Goal: Task Accomplishment & Management: Manage account settings

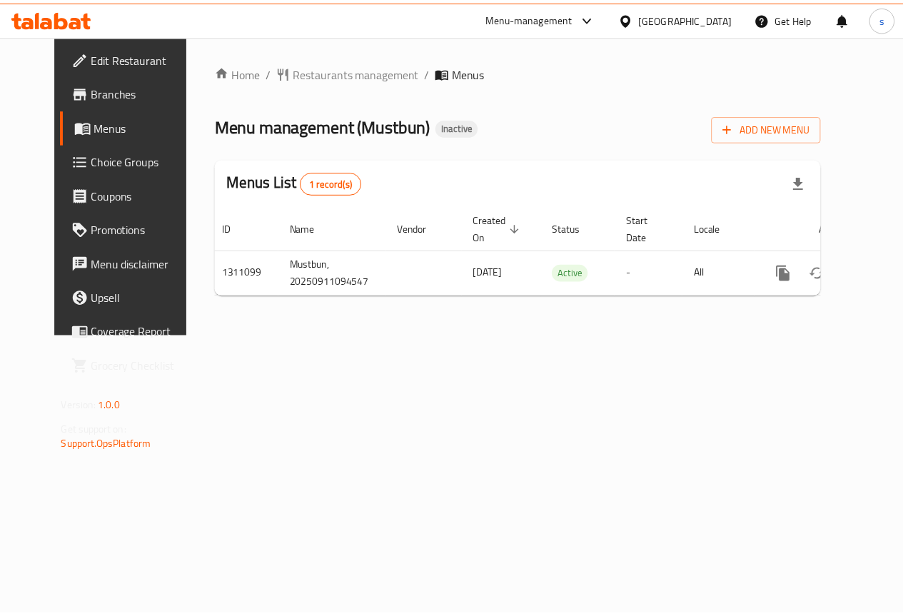
scroll to position [0, 5]
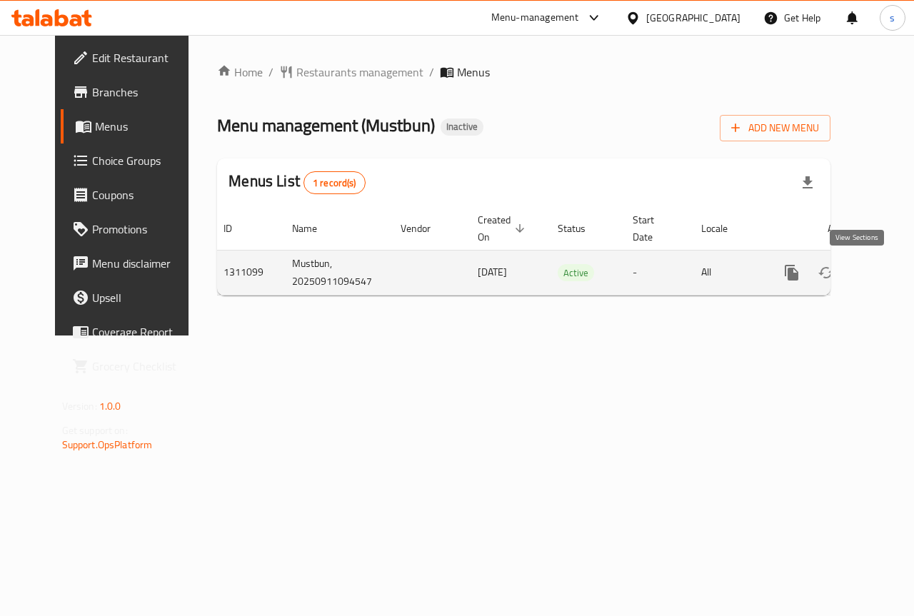
click at [886, 278] on icon "enhanced table" at bounding box center [894, 272] width 17 height 17
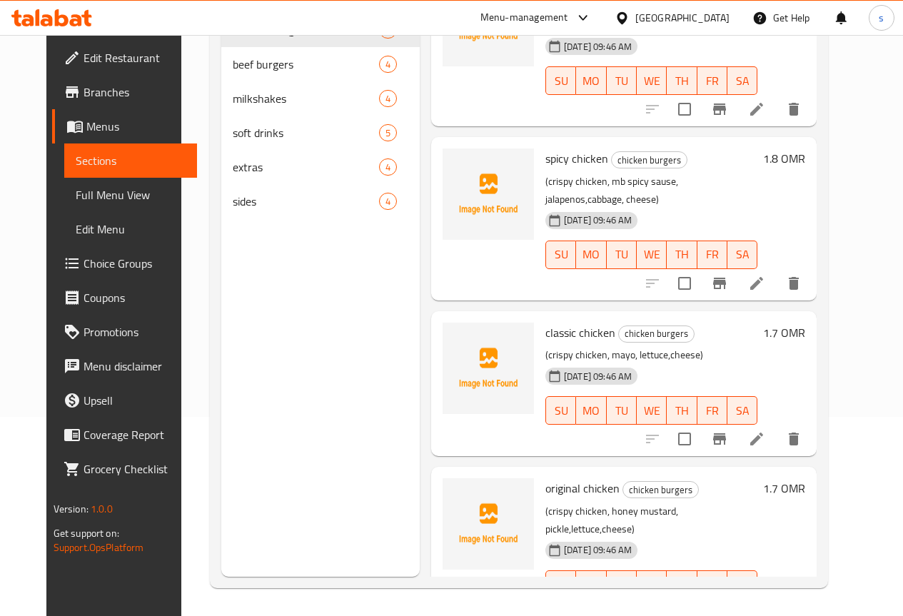
scroll to position [200, 0]
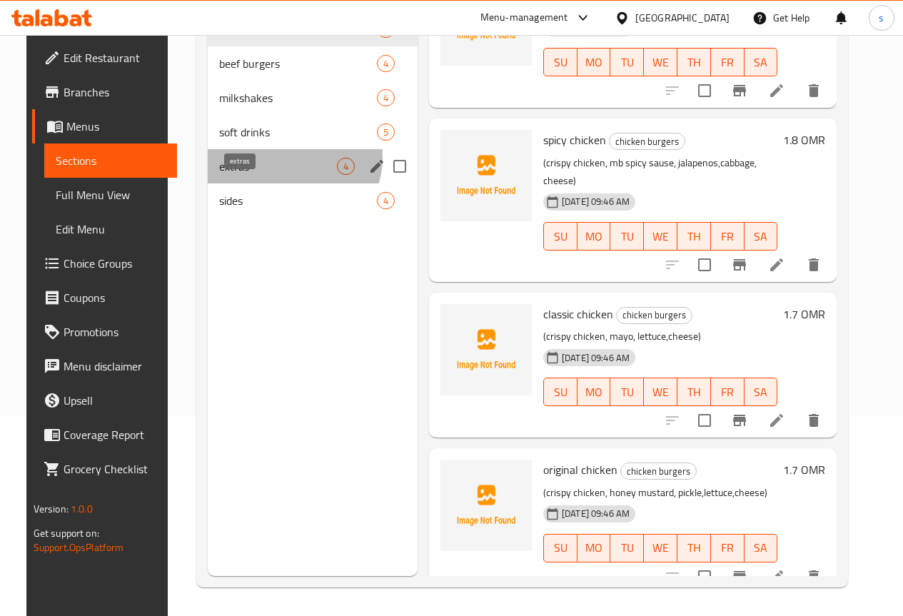
click at [276, 175] on span "extras" at bounding box center [278, 166] width 118 height 17
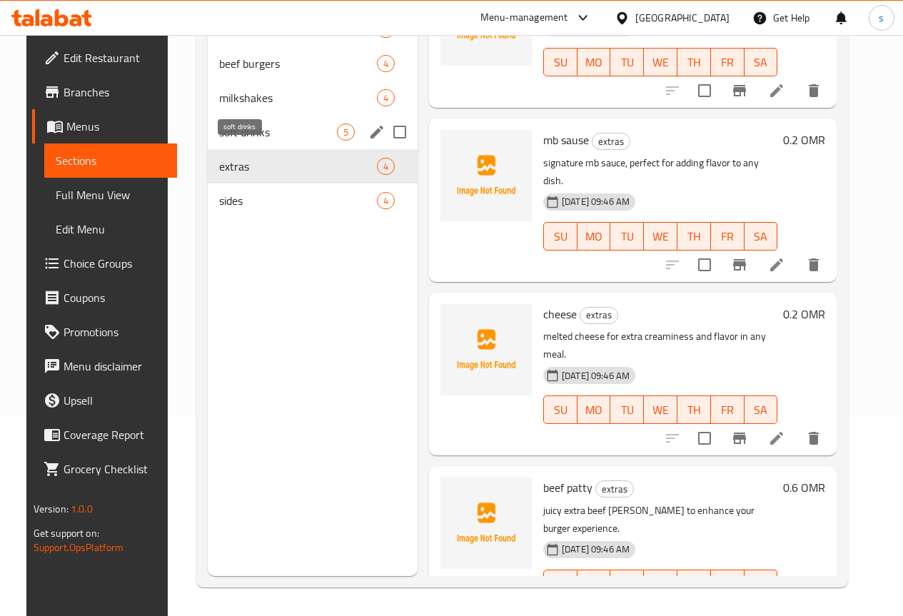
click at [266, 141] on span "soft drinks" at bounding box center [278, 131] width 118 height 17
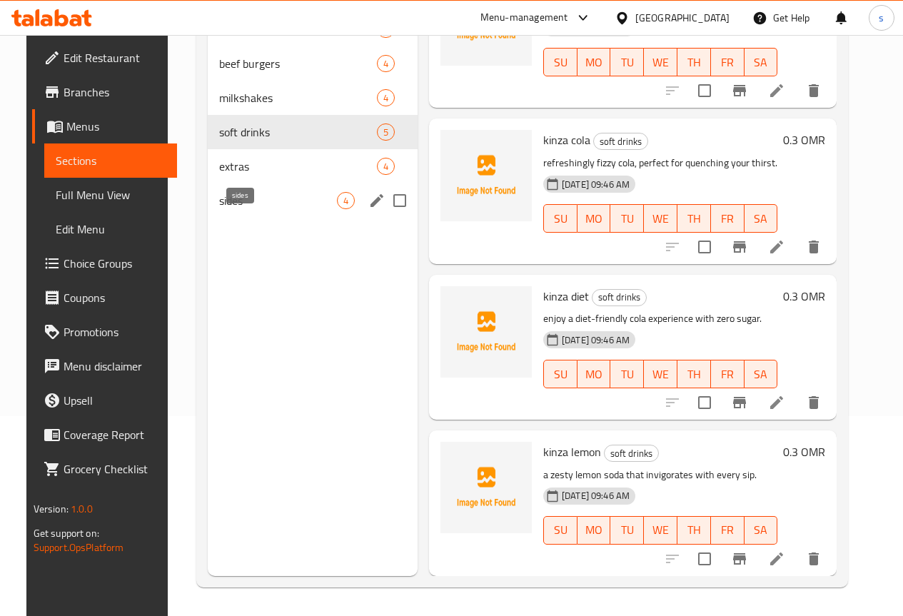
click at [248, 209] on span "sides" at bounding box center [278, 200] width 118 height 17
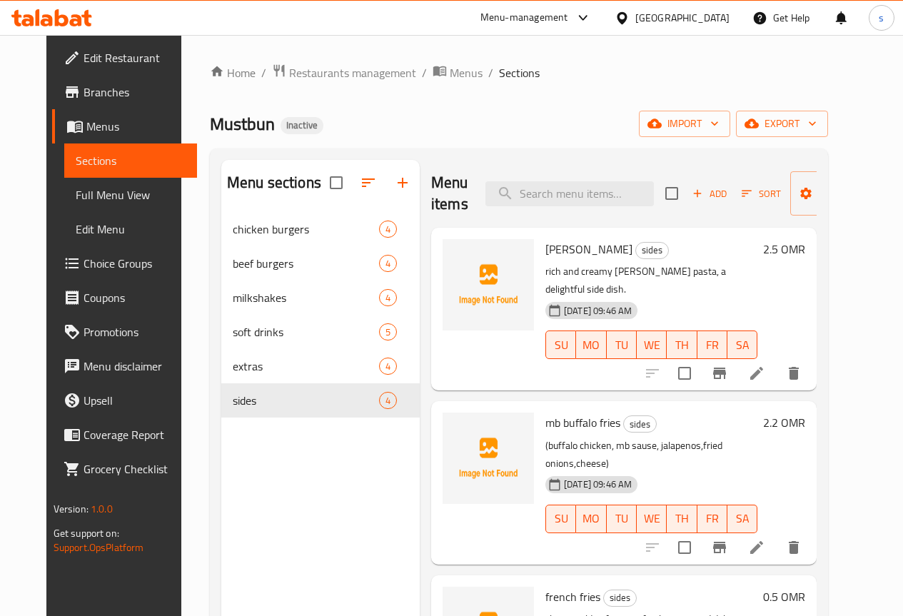
click at [83, 136] on link "Menus" at bounding box center [124, 126] width 145 height 34
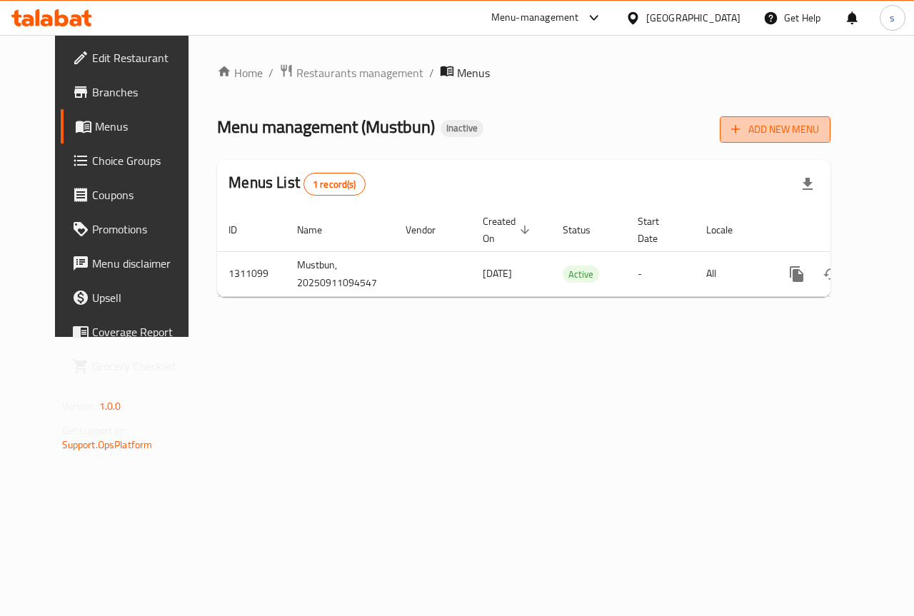
click at [819, 138] on span "Add New Menu" at bounding box center [775, 130] width 88 height 18
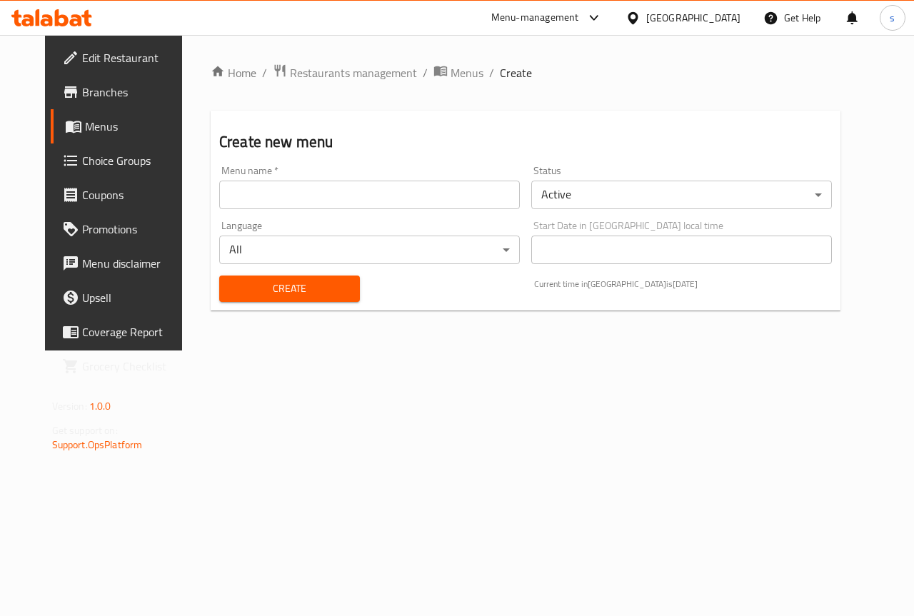
click at [312, 195] on input "text" at bounding box center [369, 195] width 301 height 29
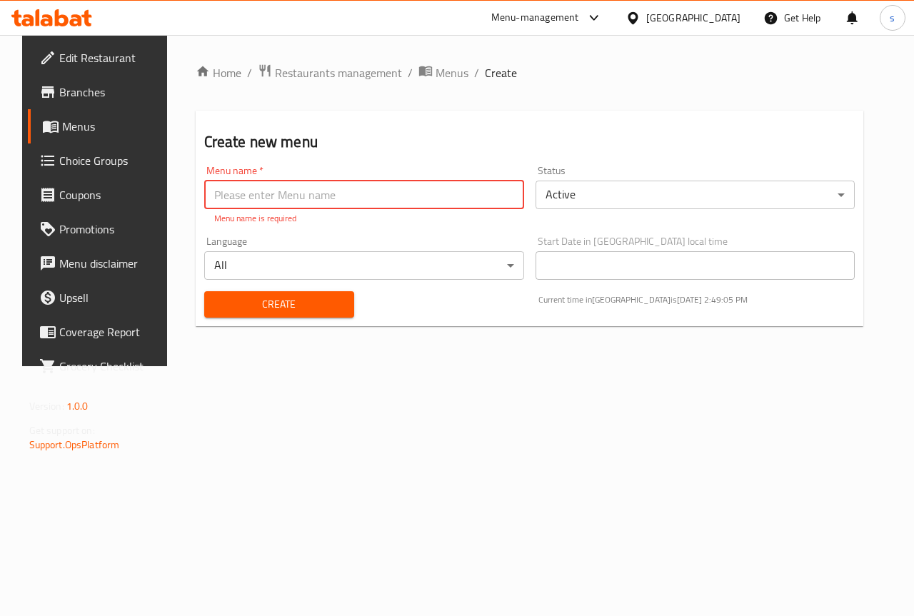
click at [353, 188] on input "text" at bounding box center [364, 195] width 320 height 29
paste input "Mustbun"
type input "Mustbun 11/9"
click at [313, 304] on div "Create" at bounding box center [279, 305] width 167 height 44
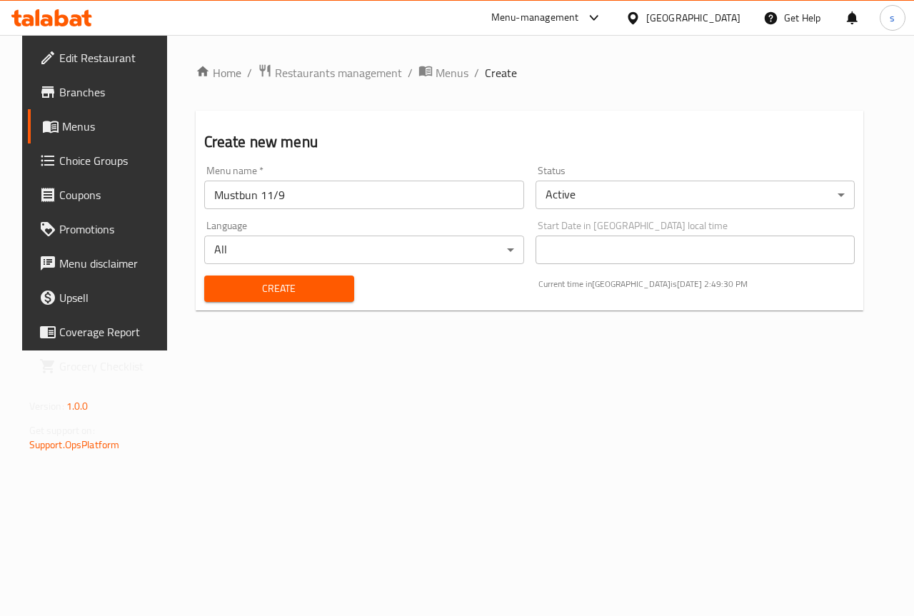
click at [312, 292] on span "Create" at bounding box center [279, 289] width 127 height 18
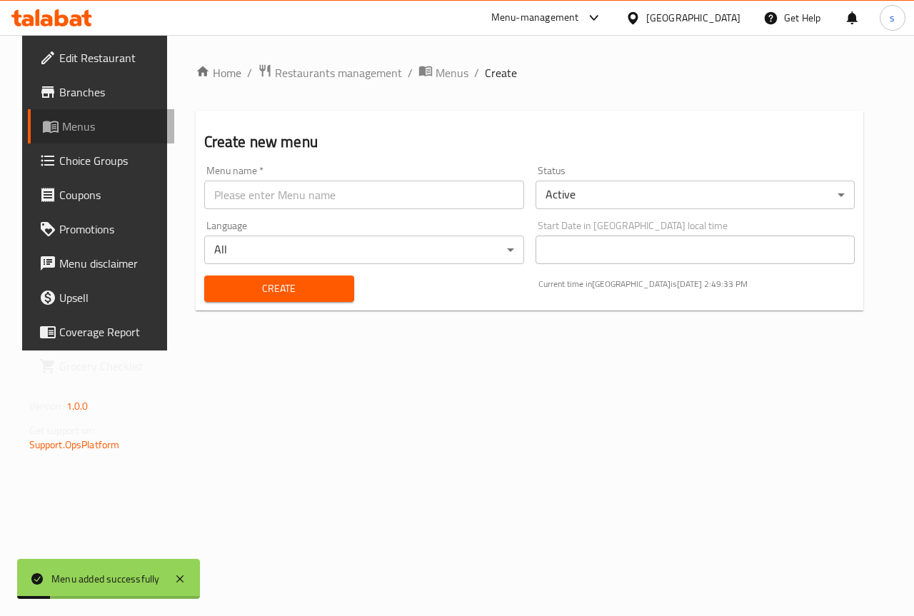
click at [74, 121] on span "Menus" at bounding box center [112, 126] width 101 height 17
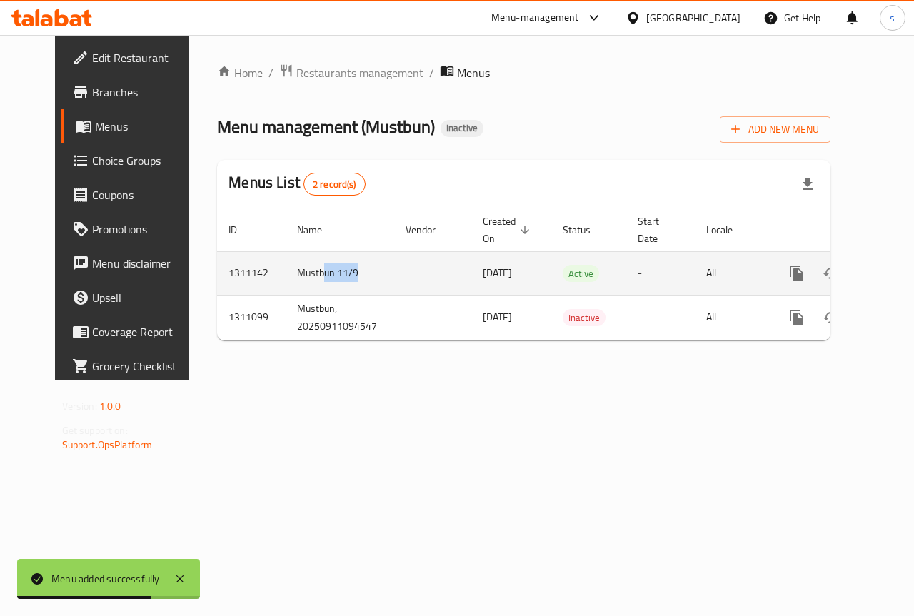
drag, startPoint x: 320, startPoint y: 267, endPoint x: 288, endPoint y: 268, distance: 32.1
click at [288, 268] on td "Mustbun 11/9" at bounding box center [340, 273] width 108 height 44
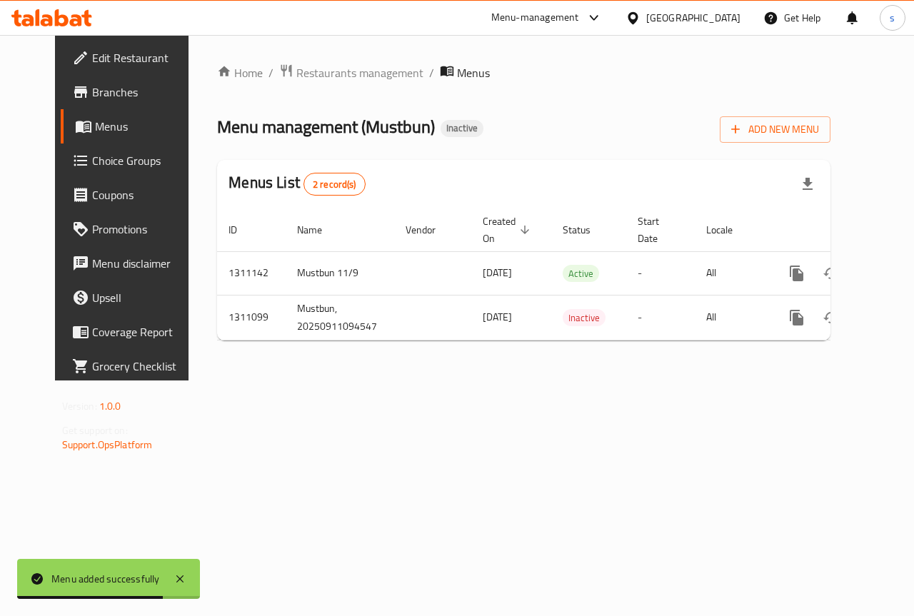
click at [665, 380] on div "Home / Restaurants management / Menus Menu management ( Mustbun ) Inactive Add …" at bounding box center [523, 207] width 670 height 345
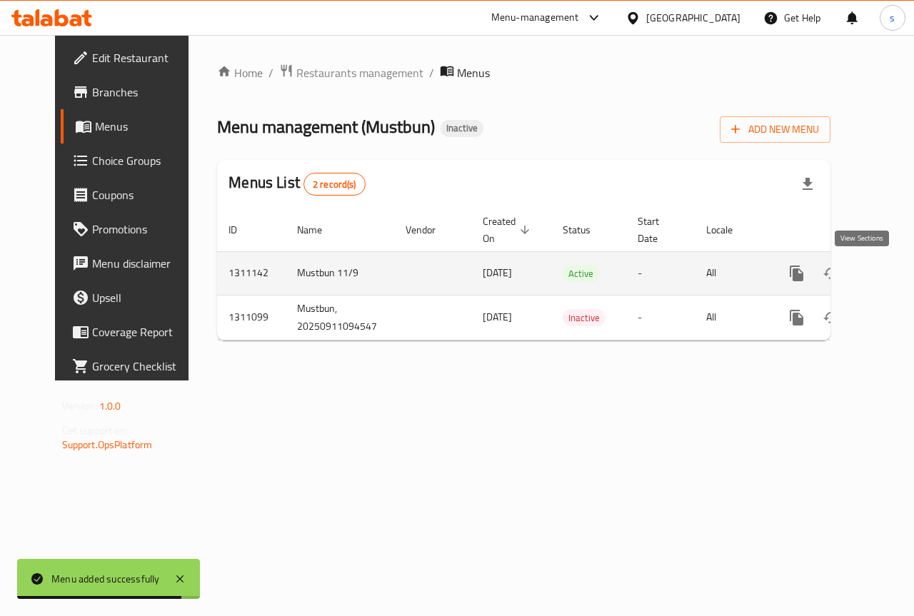
click at [893, 273] on icon "enhanced table" at bounding box center [899, 273] width 13 height 13
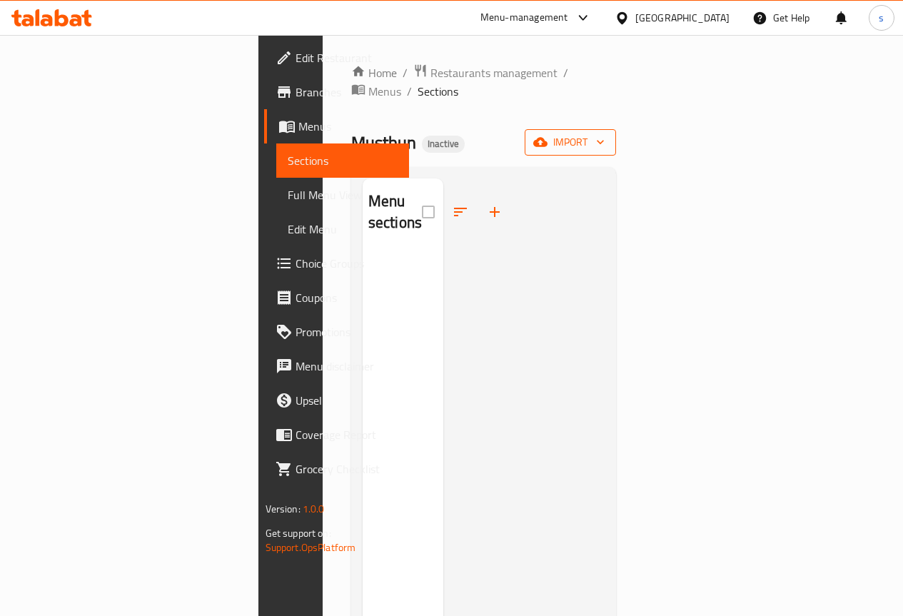
click at [605, 133] on span "import" at bounding box center [570, 142] width 69 height 18
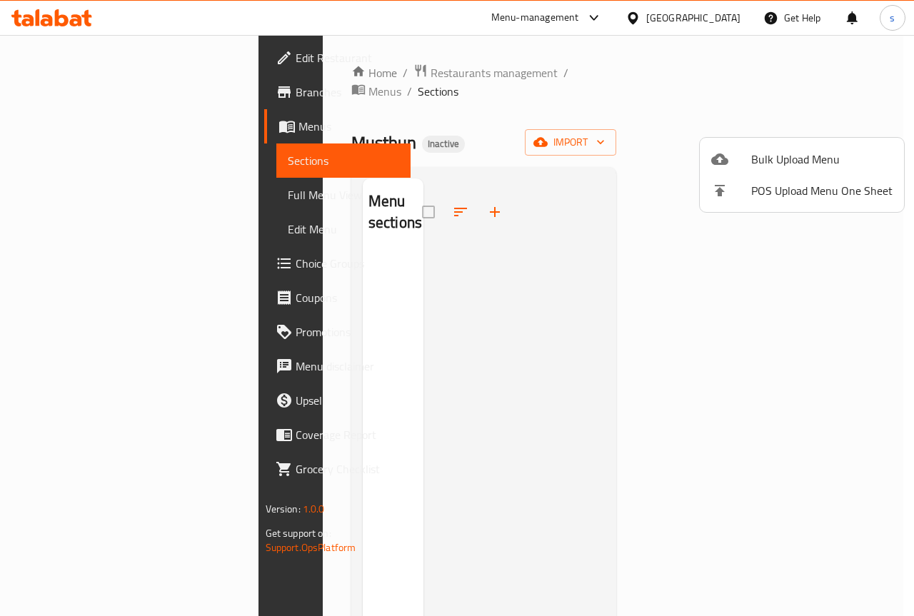
click at [774, 163] on span "Bulk Upload Menu" at bounding box center [821, 159] width 141 height 17
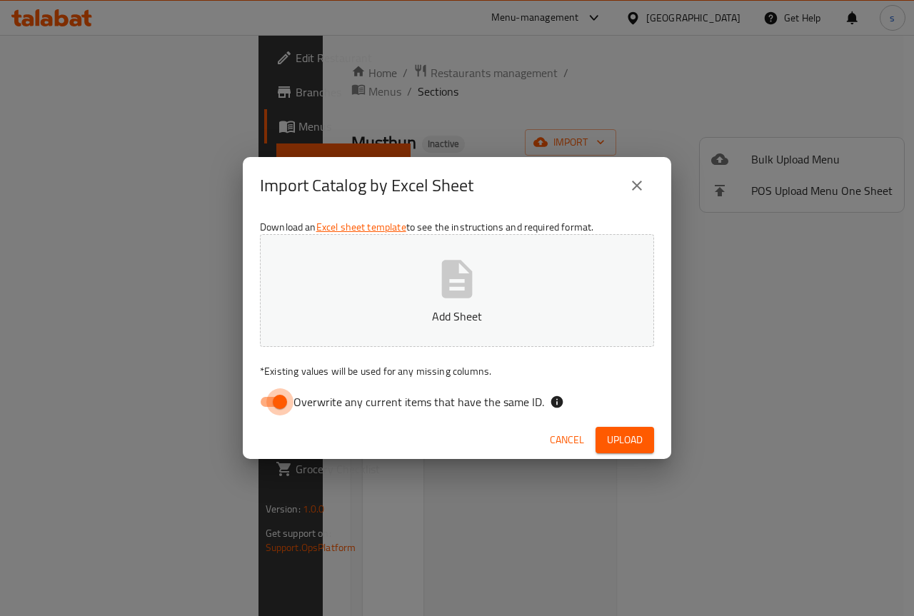
click at [267, 403] on input "Overwrite any current items that have the same ID." at bounding box center [279, 401] width 81 height 27
checkbox input "false"
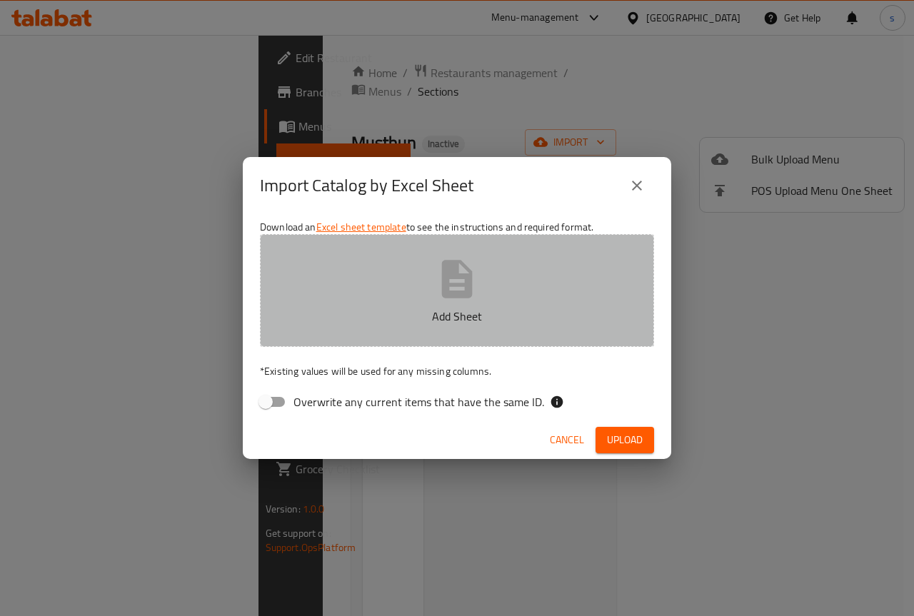
click at [463, 283] on icon "button" at bounding box center [457, 279] width 31 height 38
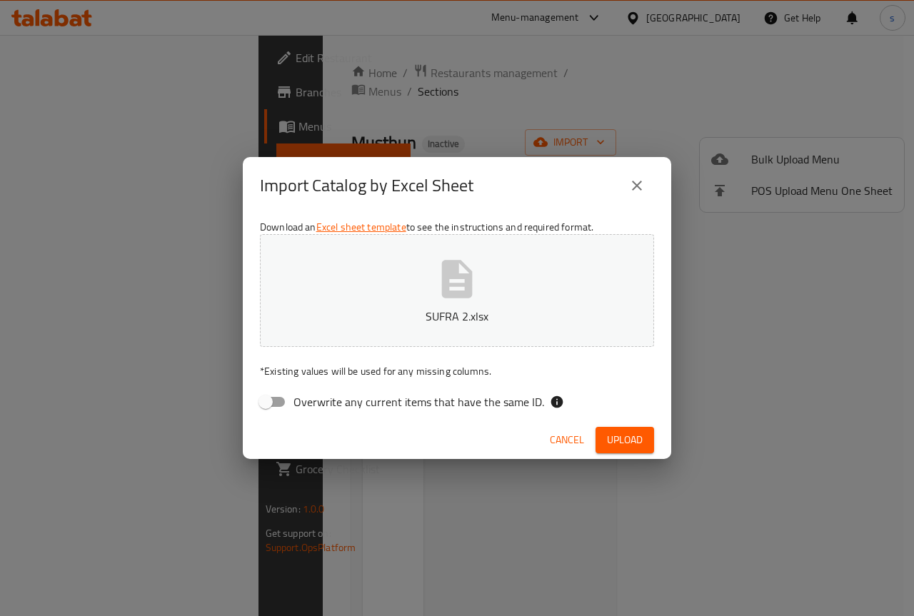
click at [617, 437] on span "Upload" at bounding box center [625, 440] width 36 height 18
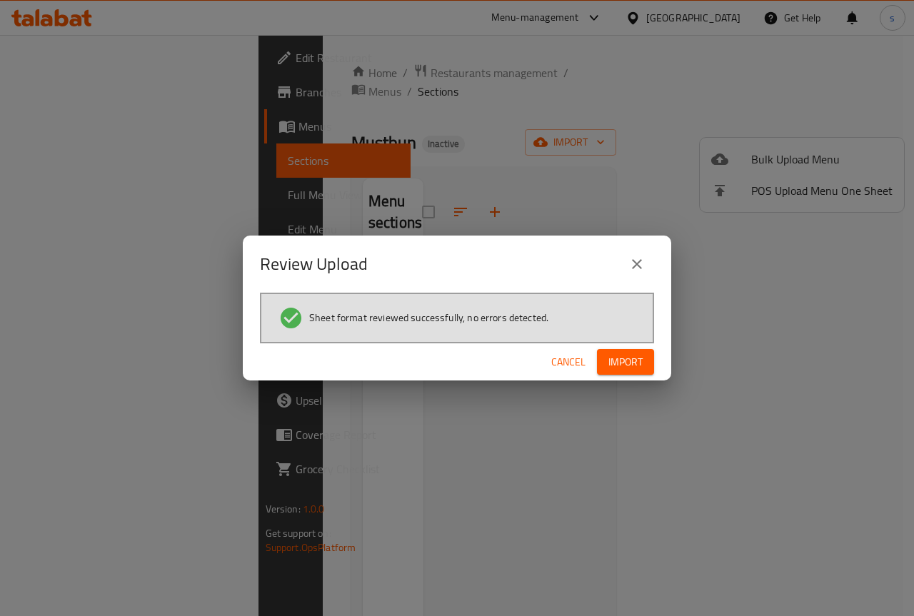
click at [615, 359] on span "Import" at bounding box center [625, 362] width 34 height 18
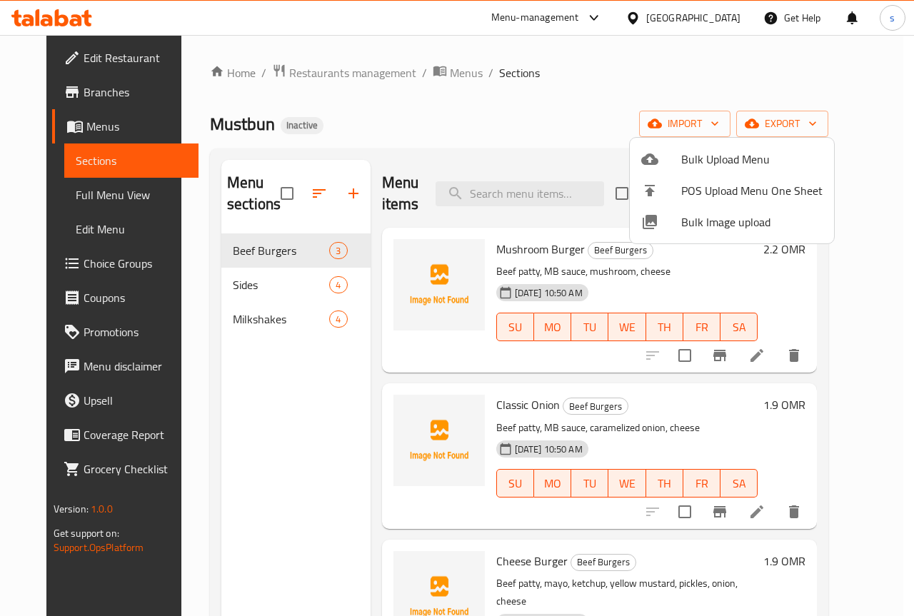
click at [584, 93] on div at bounding box center [457, 308] width 914 height 616
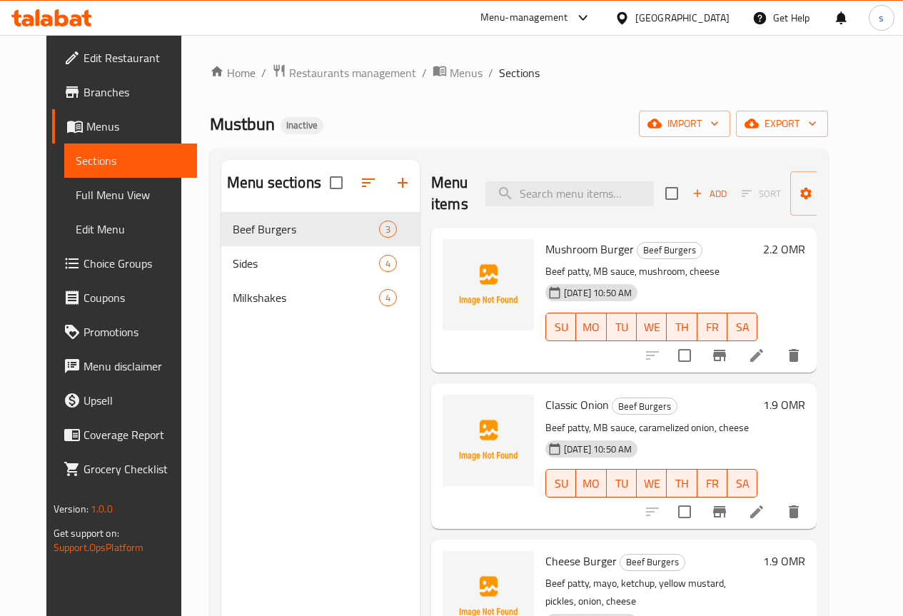
click at [76, 191] on span "Full Menu View" at bounding box center [131, 194] width 110 height 17
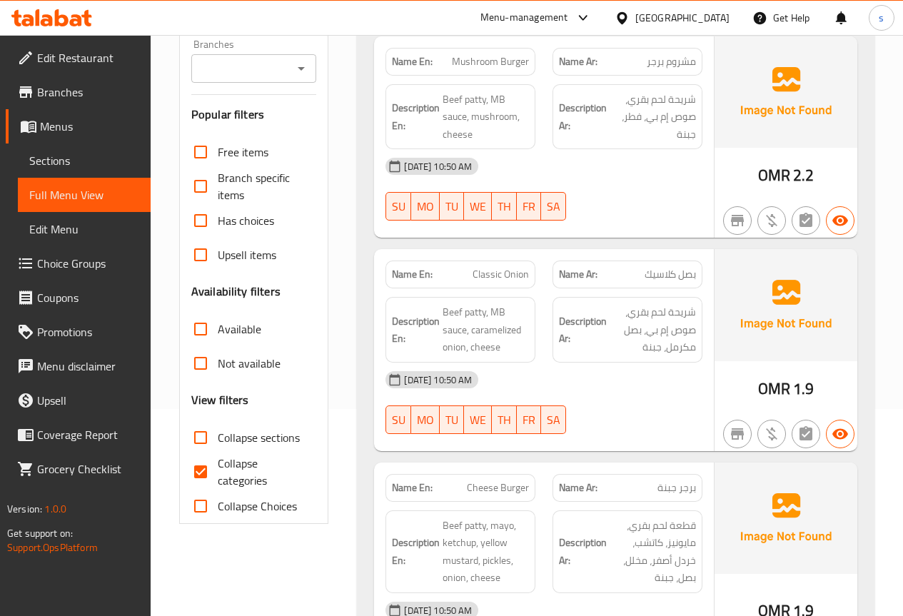
scroll to position [214, 0]
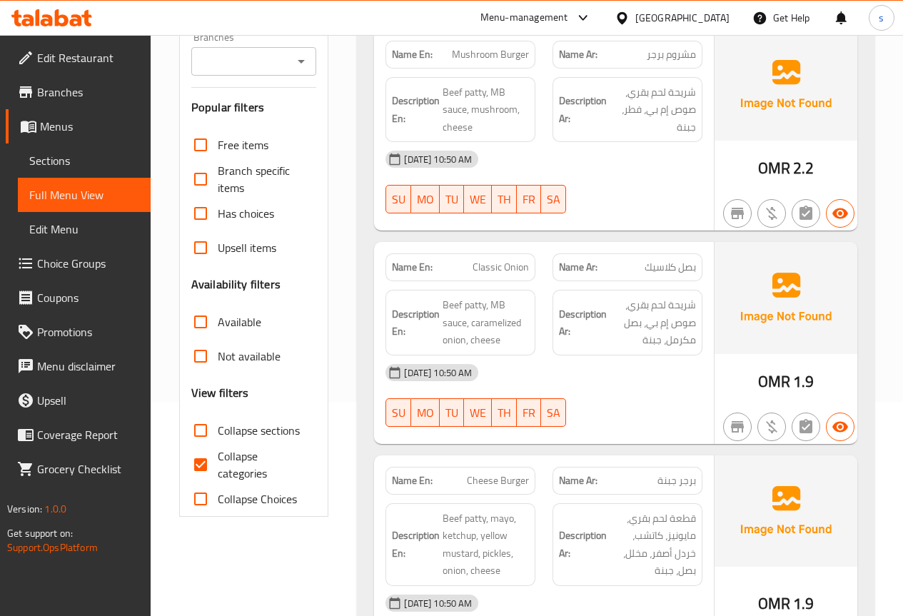
click at [206, 462] on input "Collapse categories" at bounding box center [200, 465] width 34 height 34
checkbox input "false"
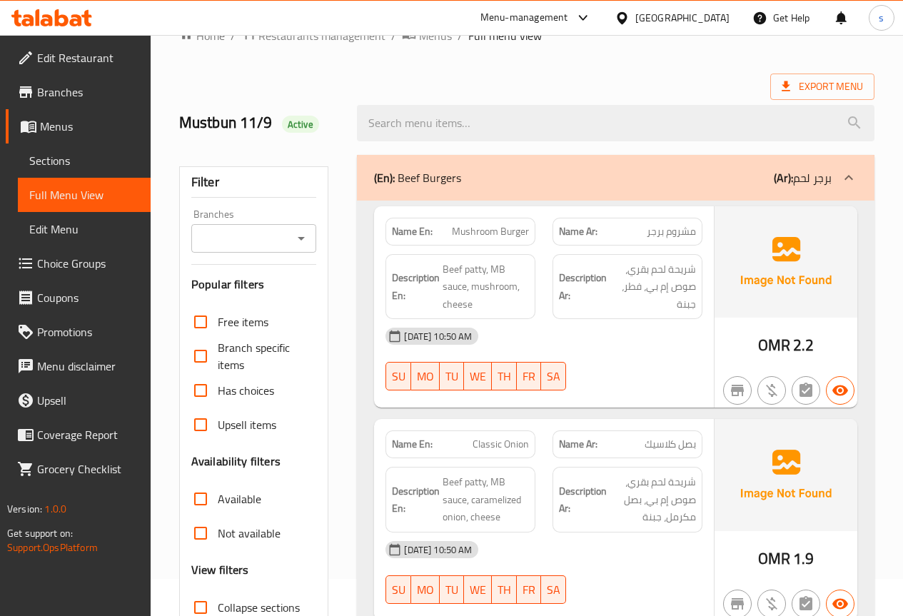
scroll to position [71, 0]
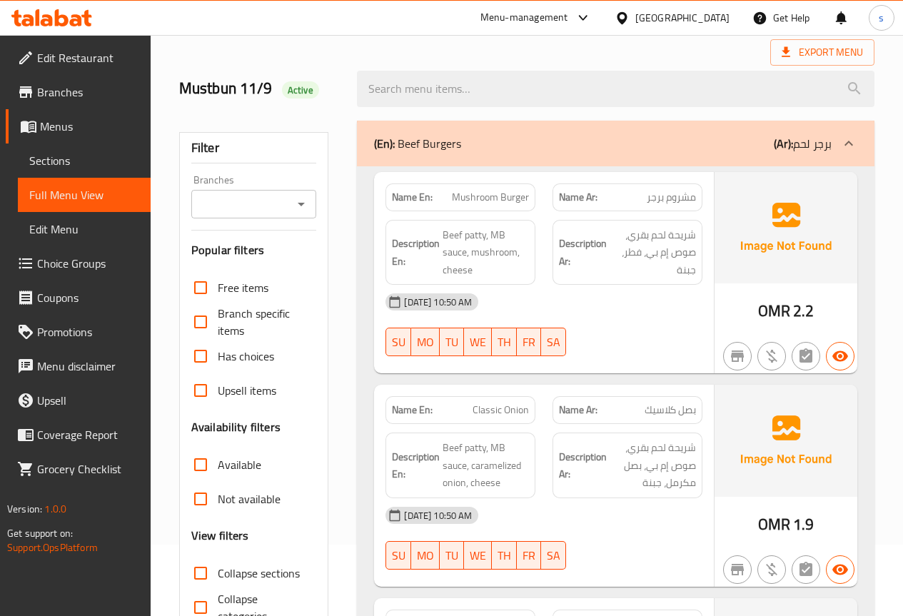
click at [591, 122] on div "(En): Beef Burgers (Ar): برجر لحم" at bounding box center [615, 144] width 517 height 46
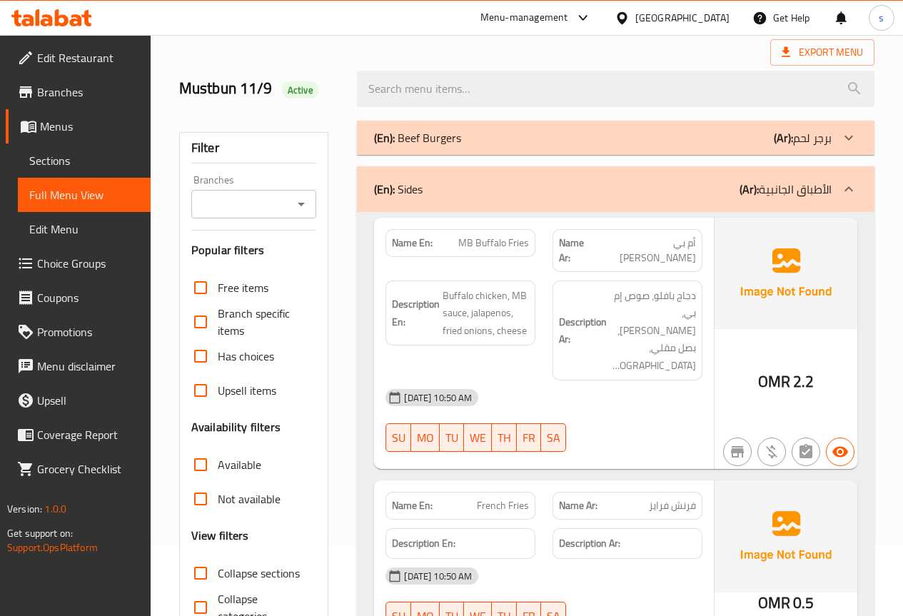
click at [620, 136] on div "(En): Beef Burgers (Ar): برجر لحم" at bounding box center [603, 137] width 458 height 17
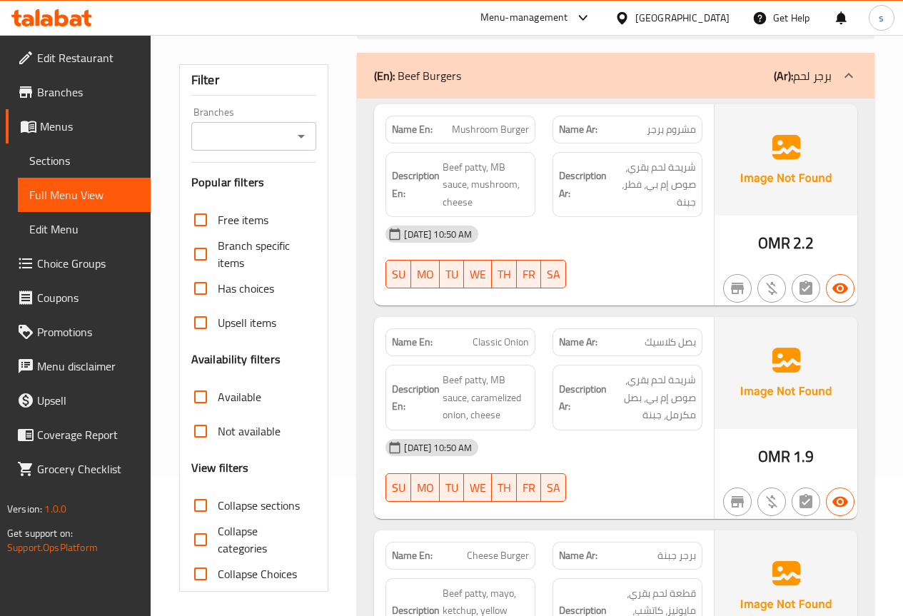
scroll to position [143, 0]
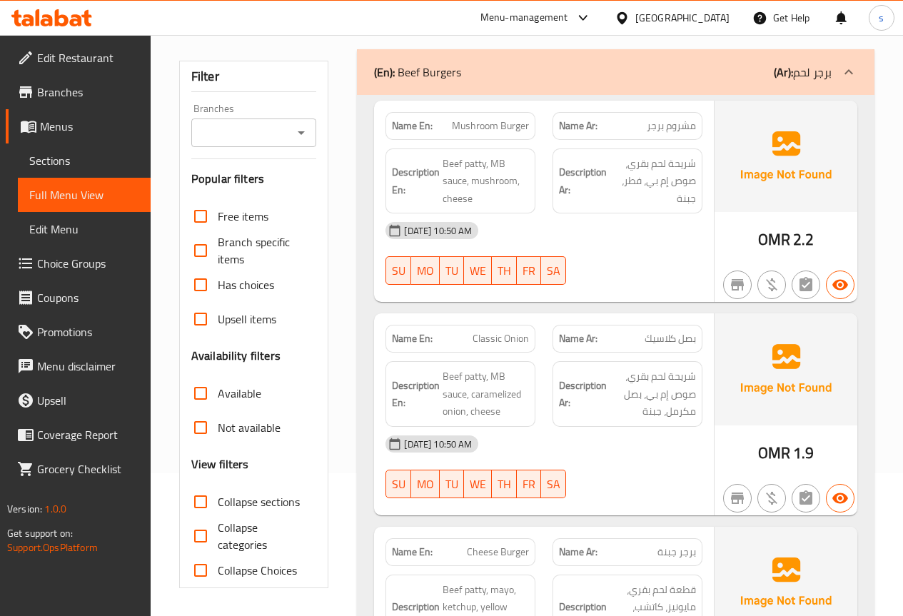
click at [84, 166] on span "Sections" at bounding box center [84, 160] width 110 height 17
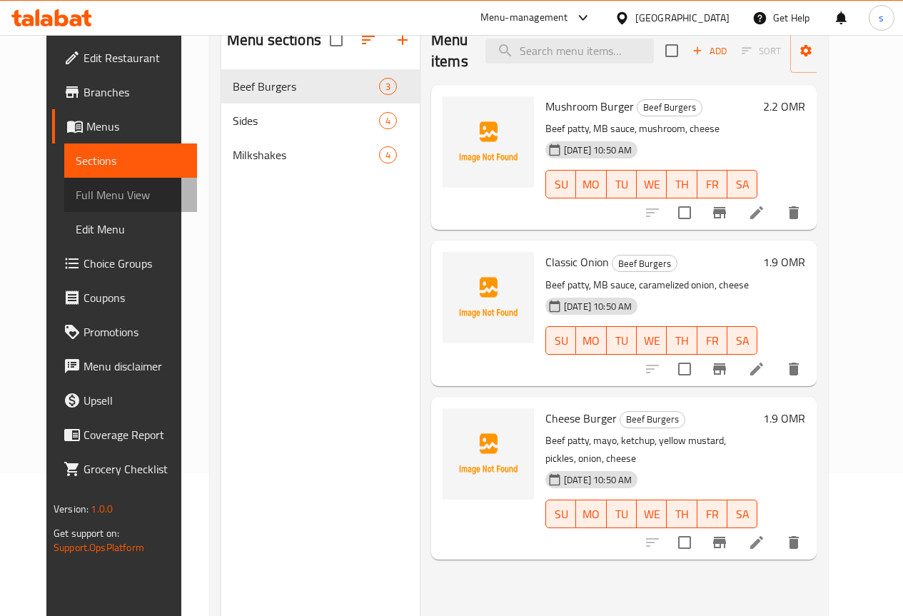
click at [92, 194] on span "Full Menu View" at bounding box center [131, 194] width 110 height 17
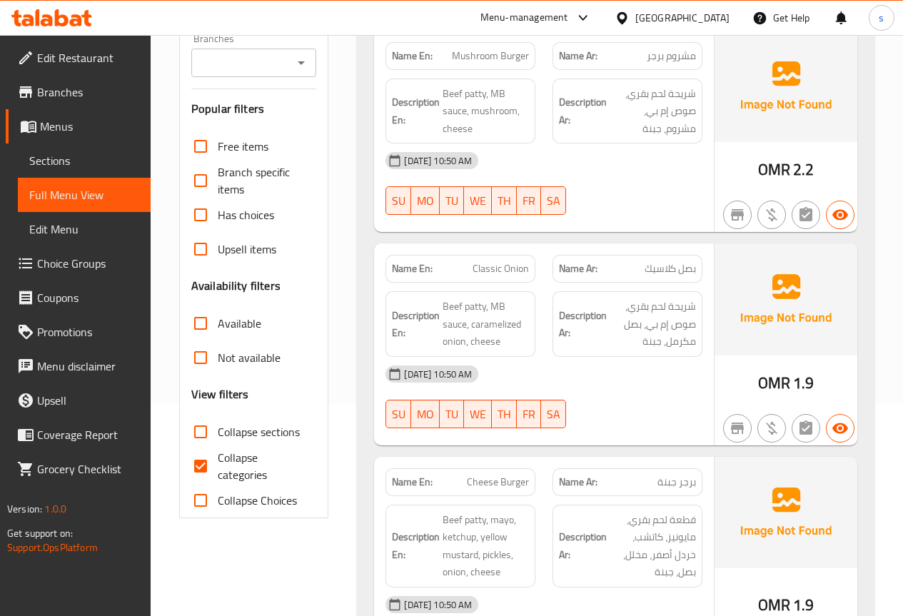
scroll to position [296, 0]
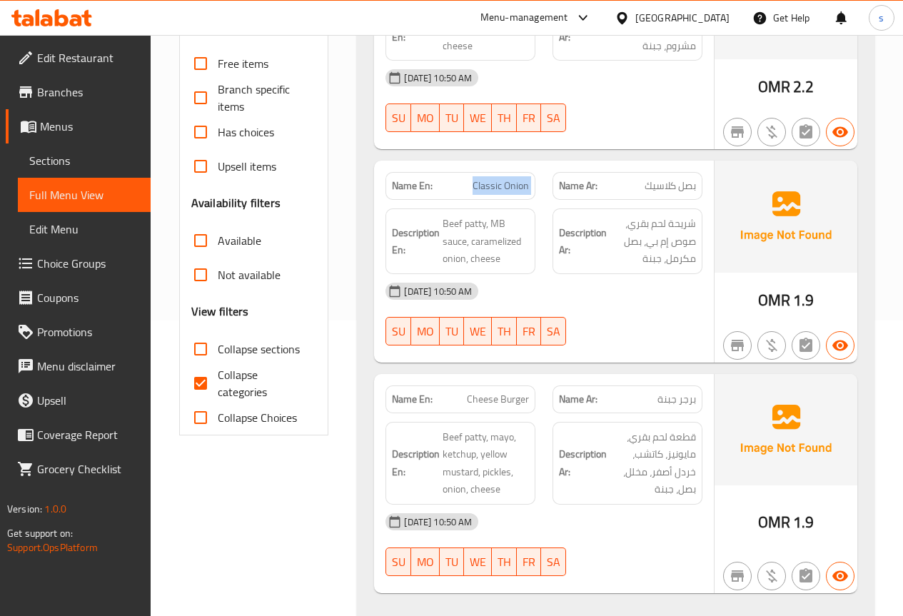
drag, startPoint x: 474, startPoint y: 181, endPoint x: 547, endPoint y: 186, distance: 73.0
click at [547, 186] on div "Name En: Classic Onion Name Ar: بصل كلاسيك" at bounding box center [544, 185] width 334 height 45
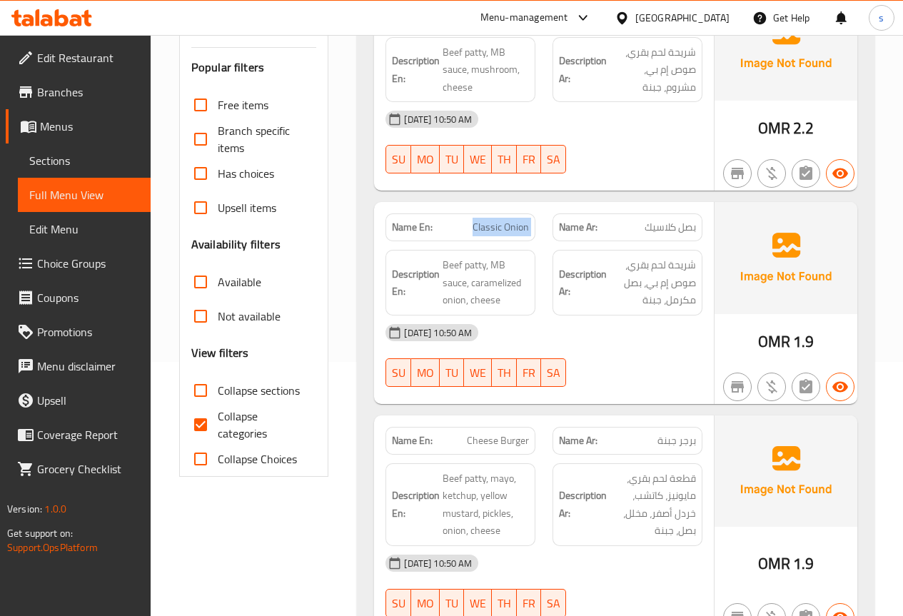
scroll to position [255, 0]
click at [218, 418] on span "Collapse categories" at bounding box center [262, 424] width 88 height 34
click at [218, 418] on input "Collapse categories" at bounding box center [200, 424] width 34 height 34
checkbox input "false"
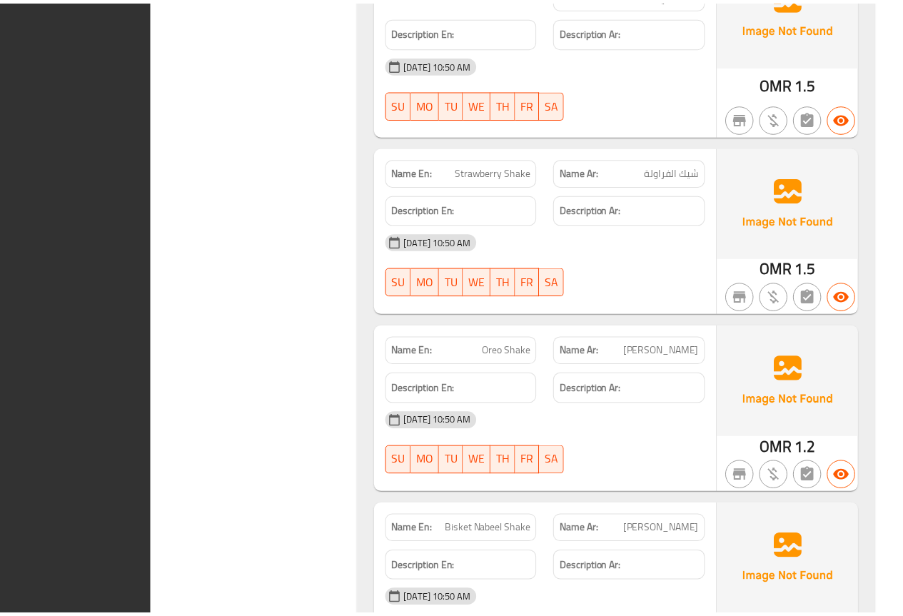
scroll to position [1968, 0]
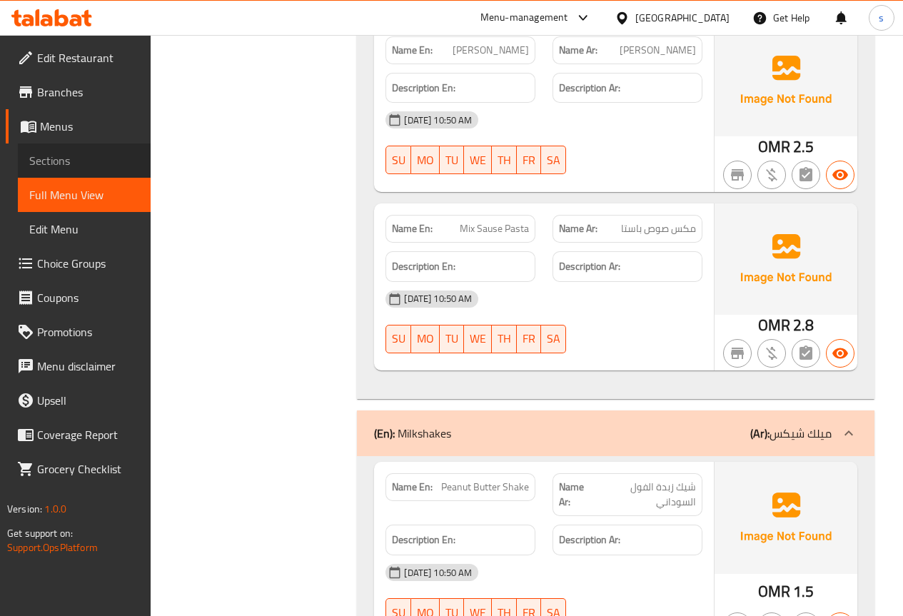
click at [79, 161] on span "Sections" at bounding box center [84, 160] width 110 height 17
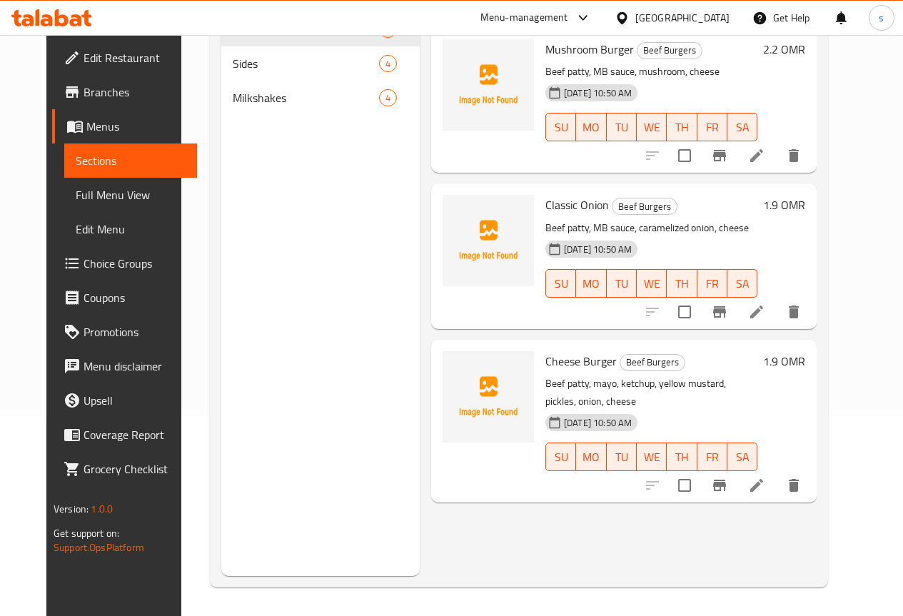
scroll to position [200, 0]
click at [85, 194] on span "Full Menu View" at bounding box center [131, 194] width 110 height 17
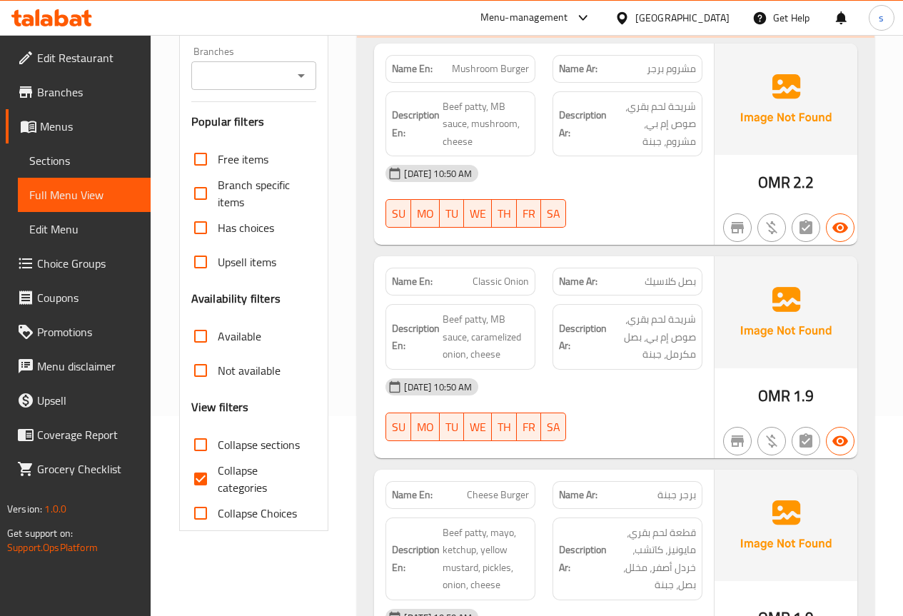
click at [234, 475] on span "Collapse categories" at bounding box center [262, 479] width 88 height 34
click at [218, 475] on input "Collapse categories" at bounding box center [200, 479] width 34 height 34
checkbox input "false"
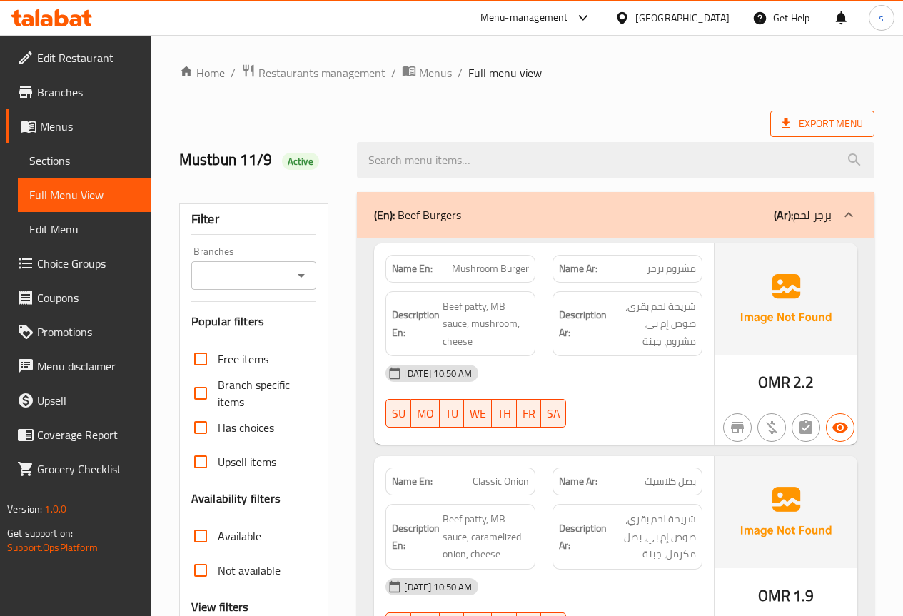
click at [842, 125] on span "Export Menu" at bounding box center [822, 124] width 81 height 18
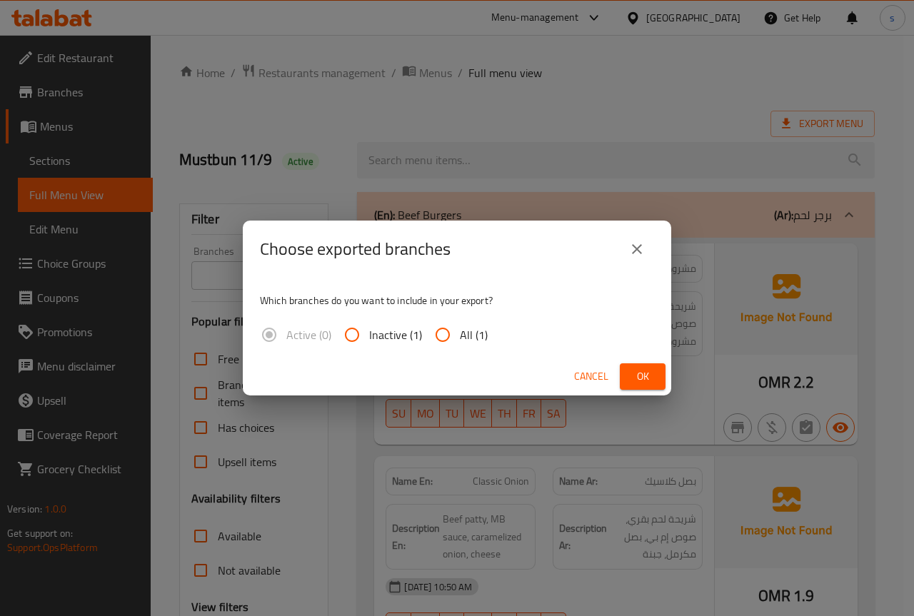
click at [458, 328] on input "All (1)" at bounding box center [442, 335] width 34 height 34
radio input "true"
click at [638, 375] on span "Ok" at bounding box center [642, 377] width 23 height 18
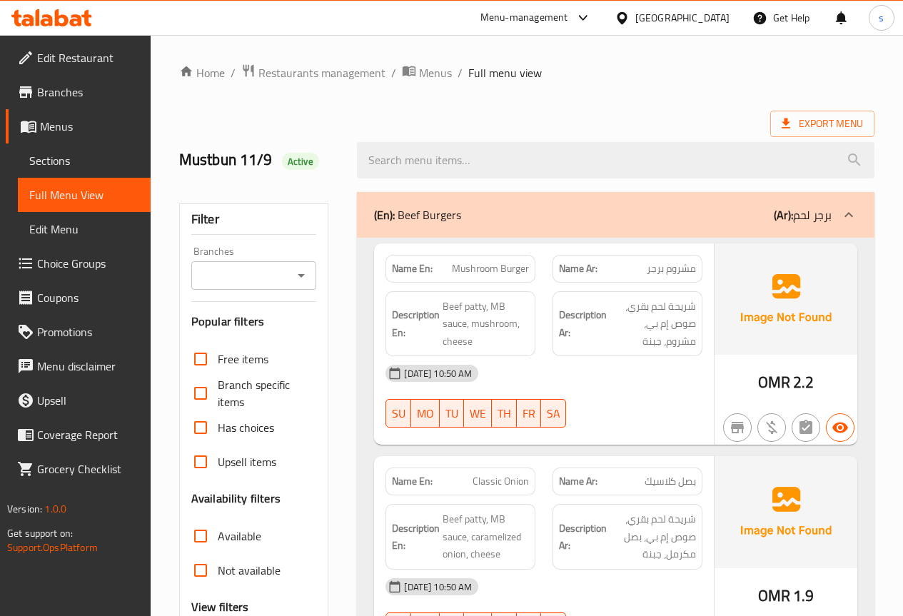
click at [85, 155] on span "Sections" at bounding box center [84, 160] width 110 height 17
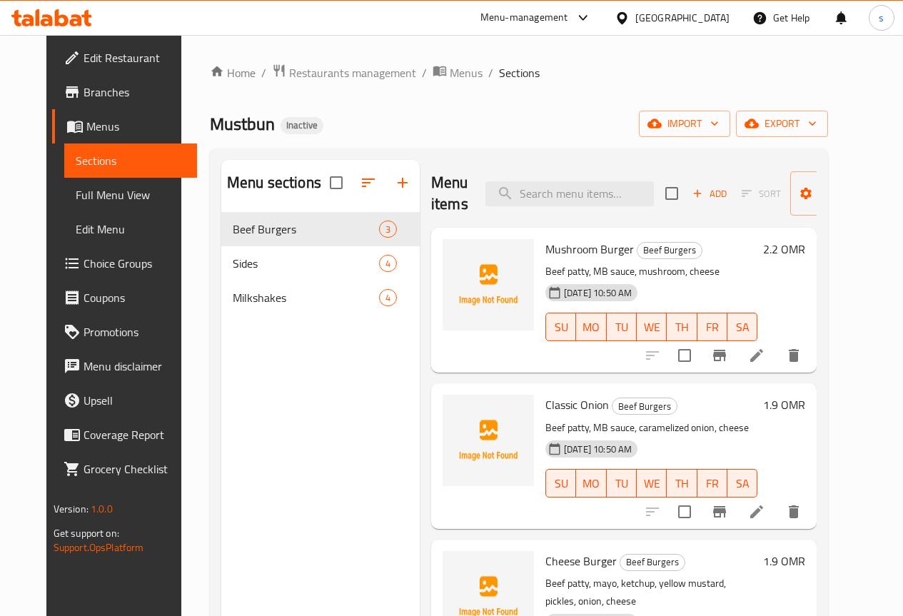
drag, startPoint x: 170, startPoint y: 232, endPoint x: 253, endPoint y: 369, distance: 160.1
click at [253, 369] on div "Home / Restaurants management / Menus / Sections Mustbun Inactive import export…" at bounding box center [518, 425] width 675 height 781
click at [512, 154] on div "Menu sections Beef Burgers 3 Sides 4 Milkshakes 4 Menu items Add Sort Manage it…" at bounding box center [519, 467] width 618 height 639
click at [106, 52] on span "Edit Restaurant" at bounding box center [135, 57] width 102 height 17
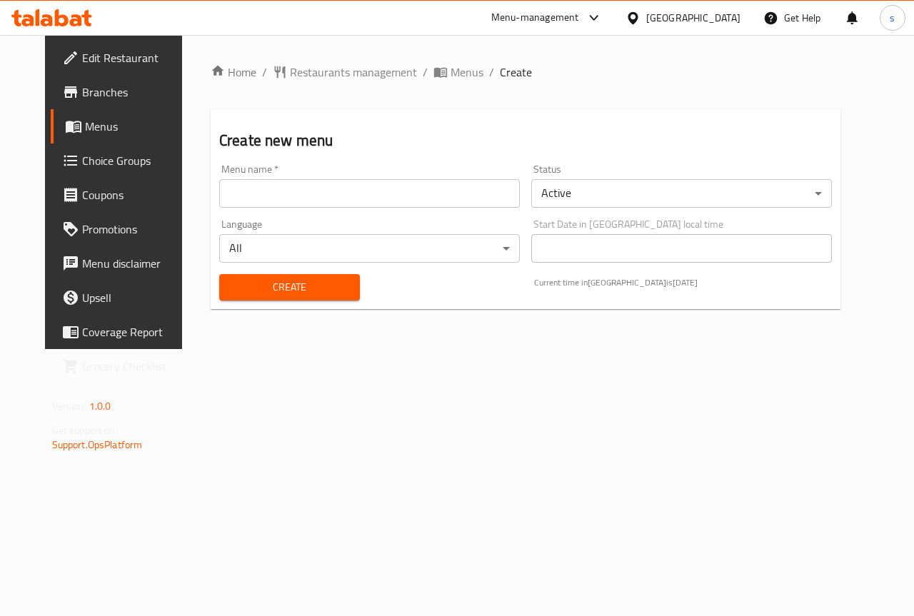
click at [82, 91] on span "Branches" at bounding box center [134, 92] width 104 height 17
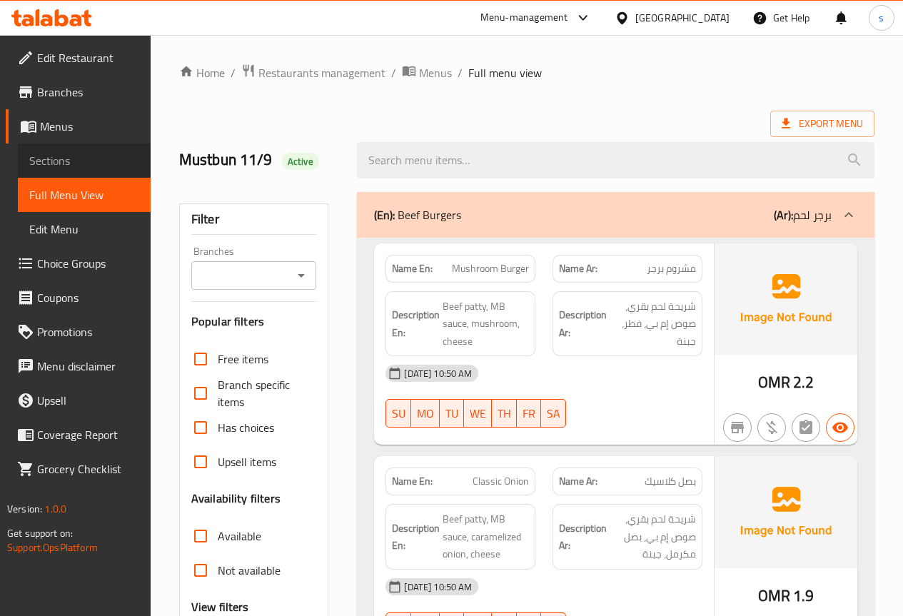
click at [84, 163] on span "Sections" at bounding box center [84, 160] width 110 height 17
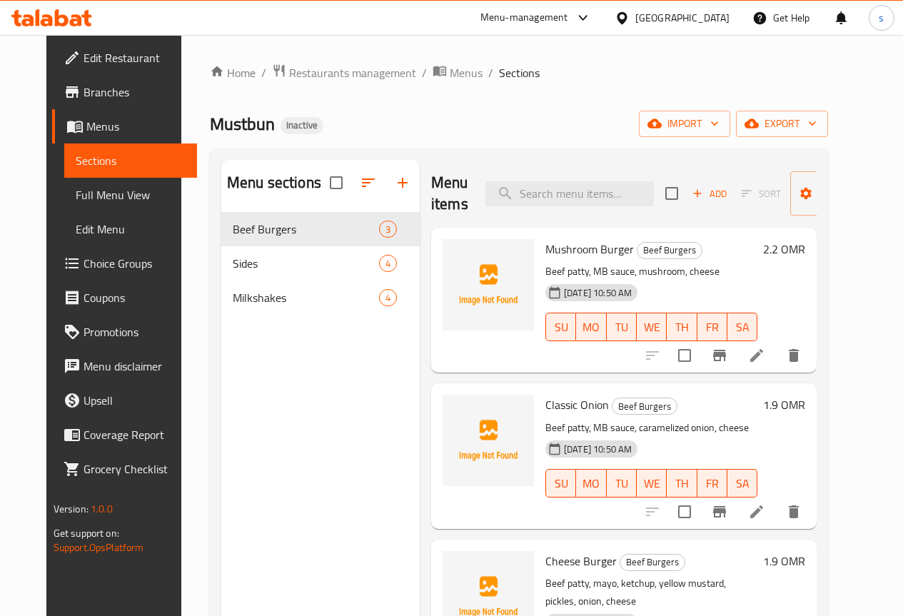
click at [777, 344] on li at bounding box center [757, 356] width 40 height 26
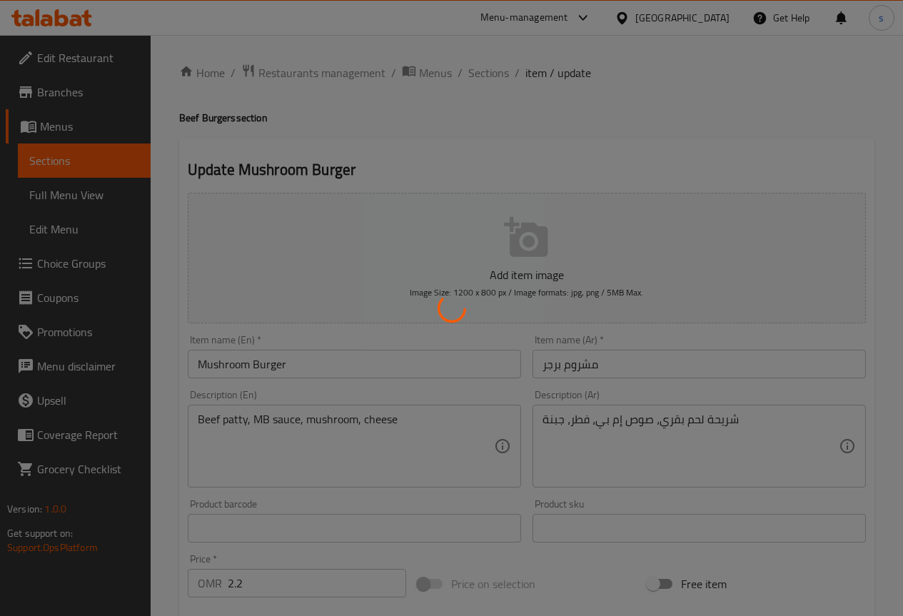
click at [610, 421] on div at bounding box center [451, 308] width 903 height 616
click at [424, 294] on div at bounding box center [451, 308] width 903 height 616
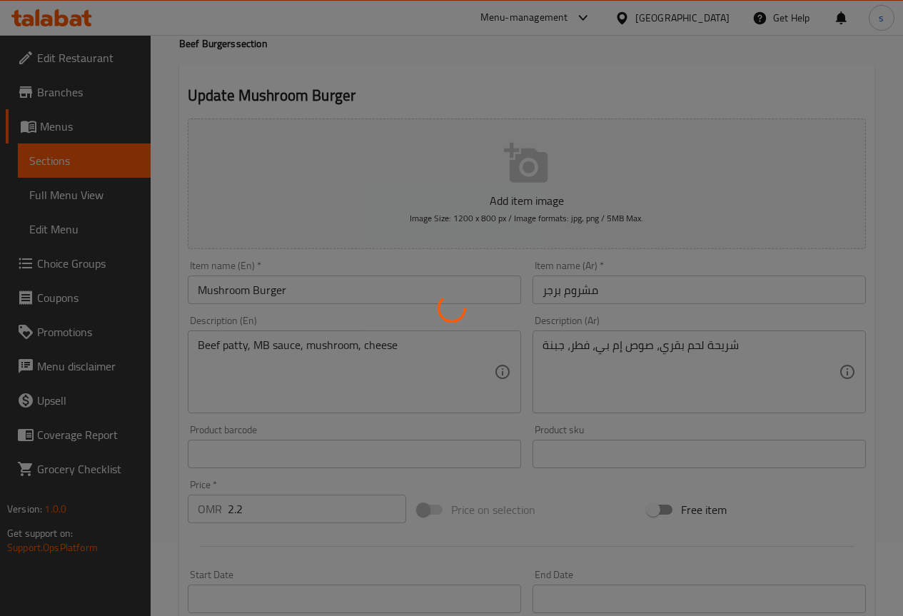
scroll to position [143, 0]
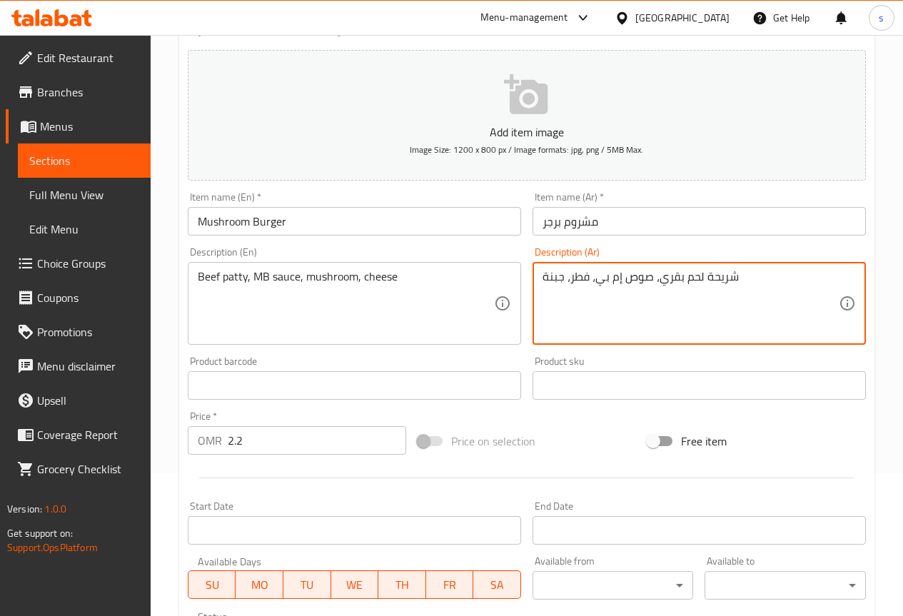
click at [581, 278] on textarea "شريحة لحم بقري، صوص إم بي، فطر، جبنة" at bounding box center [690, 304] width 296 height 68
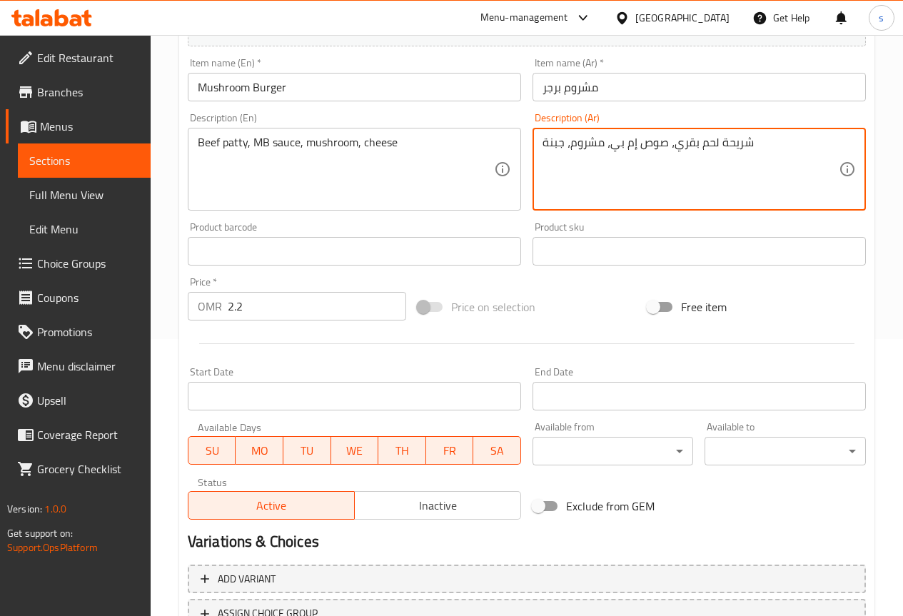
scroll to position [393, 0]
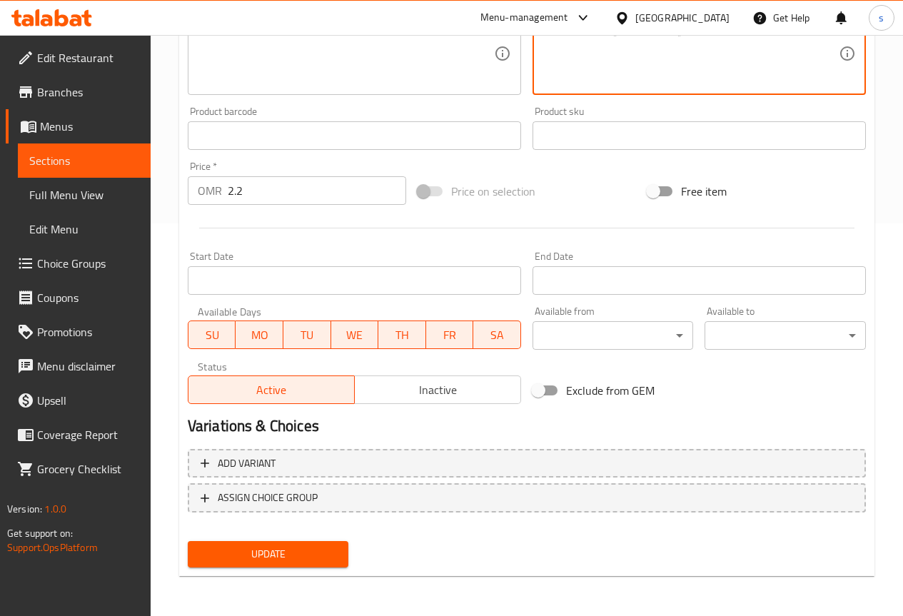
type textarea "شريحة لحم بقري، صوص إم بي، مشروم، جبنة"
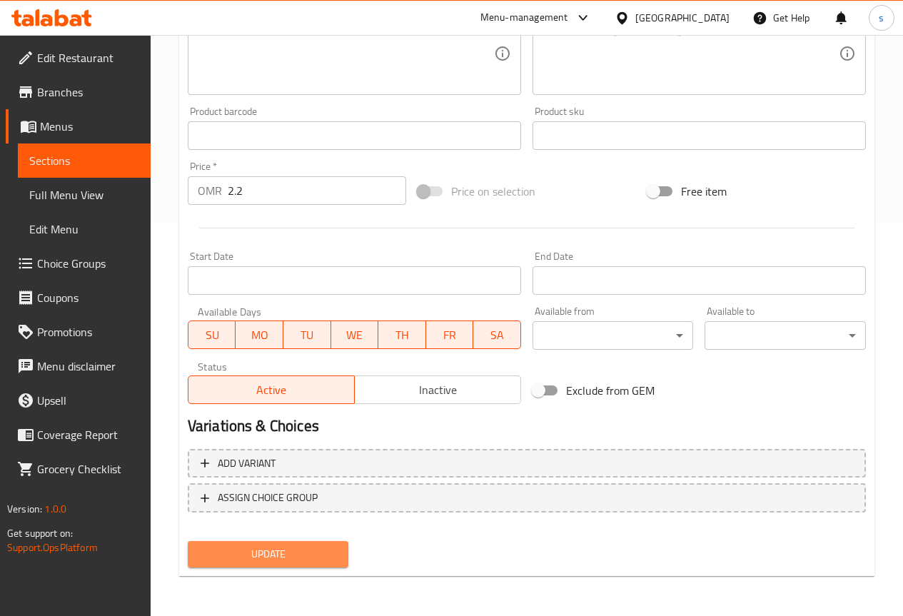
click at [271, 557] on span "Update" at bounding box center [268, 554] width 138 height 18
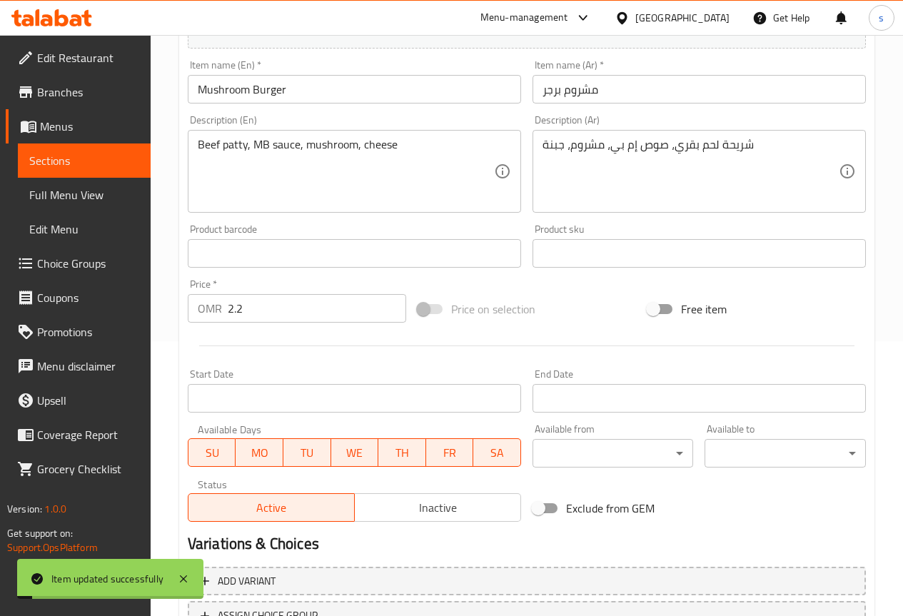
scroll to position [107, 0]
